Goal: Transaction & Acquisition: Purchase product/service

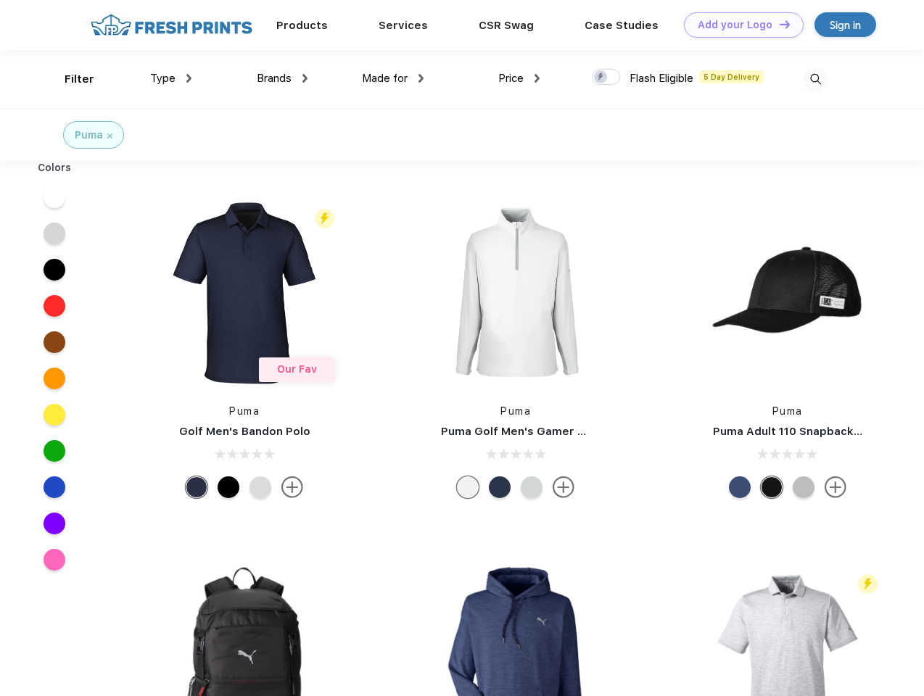
click at [738, 25] on link "Add your Logo Design Tool" at bounding box center [744, 24] width 120 height 25
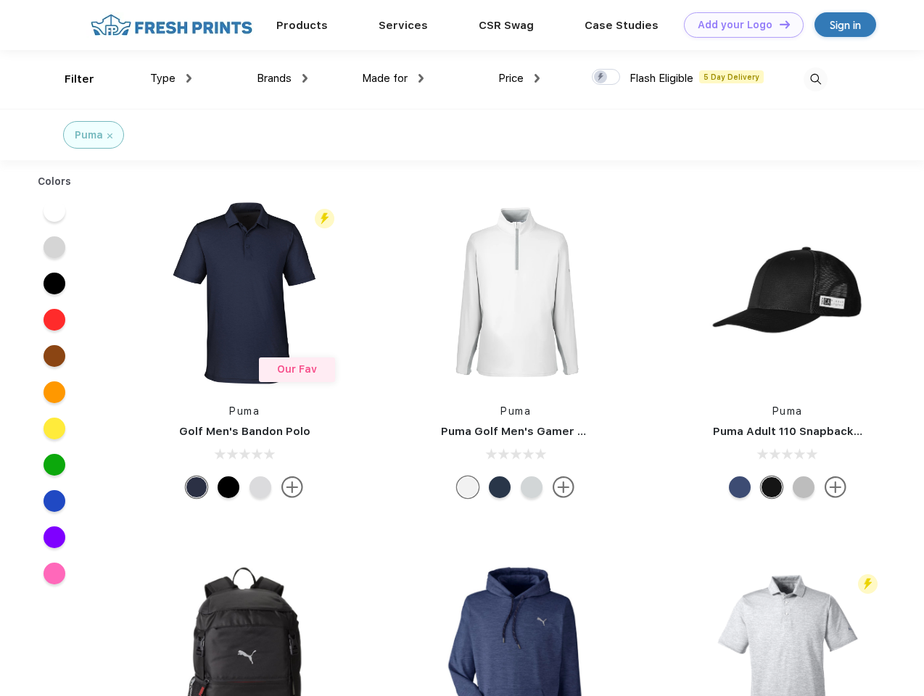
click at [0, 0] on div "Design Tool" at bounding box center [0, 0] width 0 height 0
click at [778, 24] on link "Add your Logo Design Tool" at bounding box center [744, 24] width 120 height 25
click at [70, 79] on div "Filter" at bounding box center [80, 79] width 30 height 17
click at [171, 78] on span "Type" at bounding box center [162, 78] width 25 height 13
click at [282, 78] on span "Brands" at bounding box center [274, 78] width 35 height 13
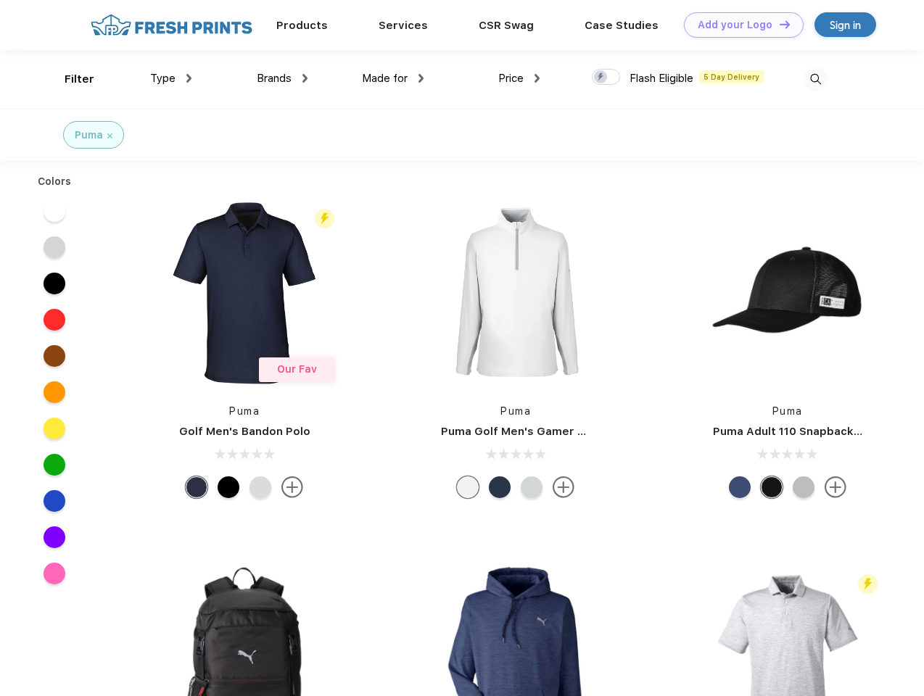
click at [393, 78] on span "Made for" at bounding box center [385, 78] width 46 height 13
click at [519, 78] on span "Price" at bounding box center [510, 78] width 25 height 13
click at [606, 78] on div at bounding box center [606, 77] width 28 height 16
click at [601, 78] on input "checkbox" at bounding box center [596, 72] width 9 height 9
click at [815, 79] on img at bounding box center [816, 79] width 24 height 24
